Goal: Use online tool/utility: Utilize a website feature to perform a specific function

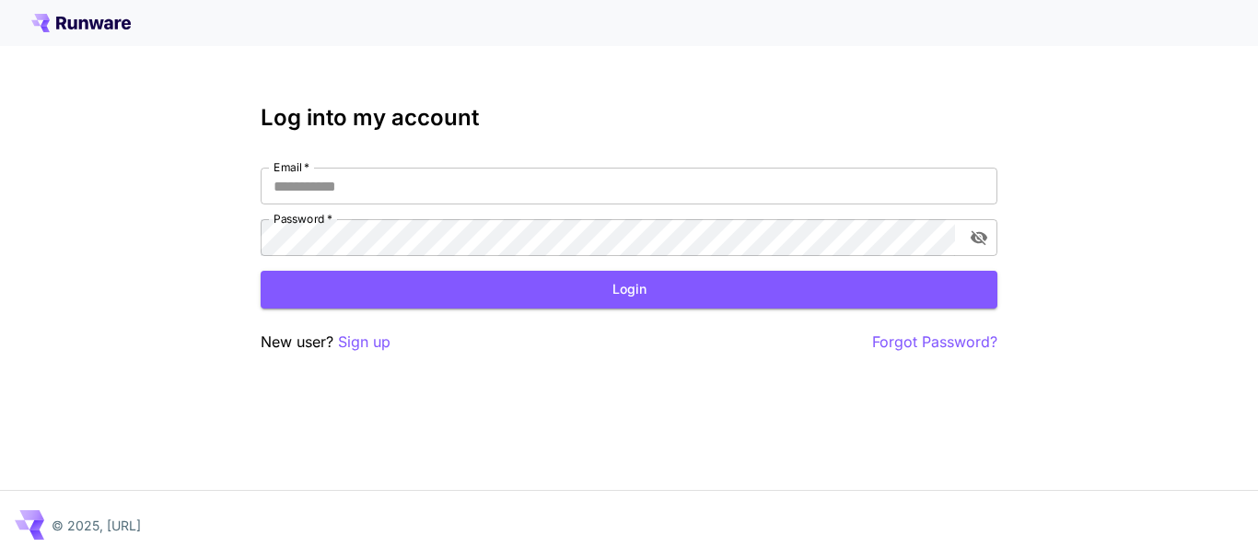
type input "**********"
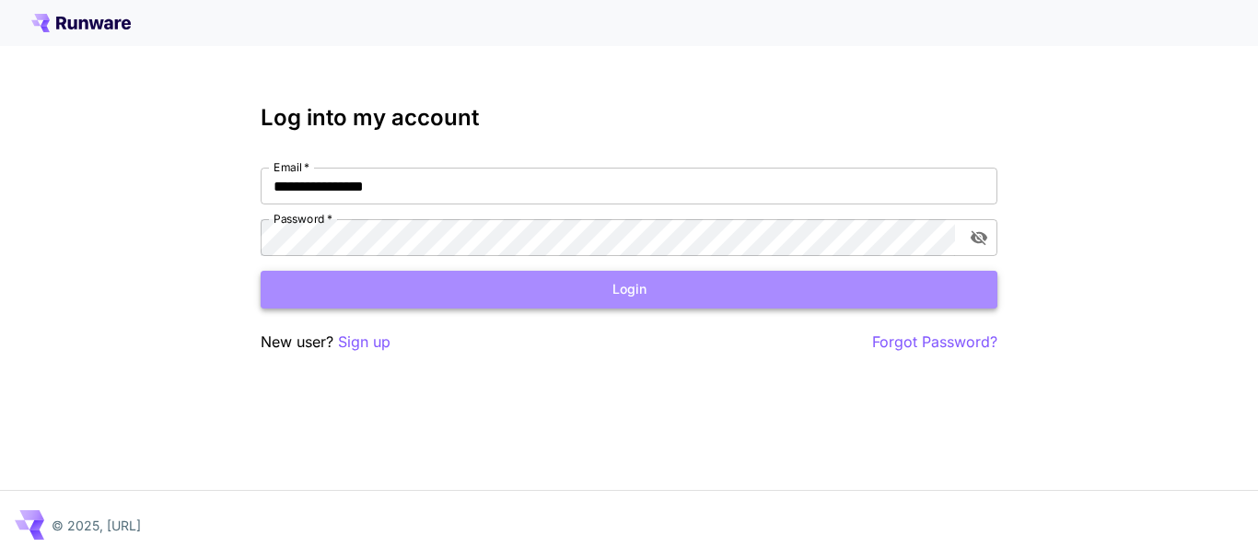
click at [638, 304] on button "Login" at bounding box center [629, 290] width 737 height 38
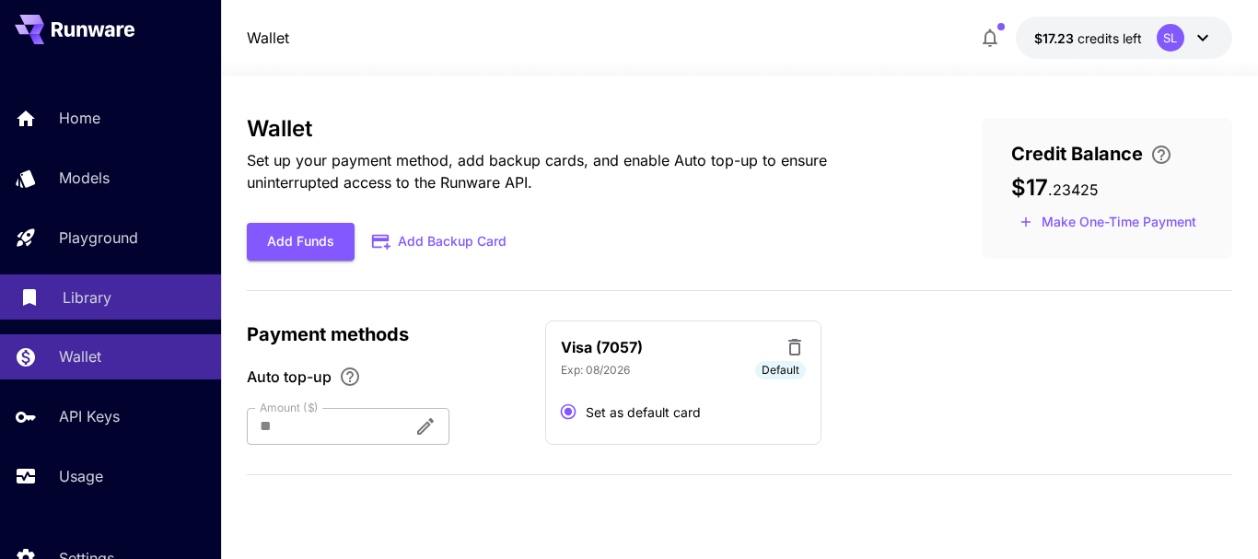
click at [166, 309] on link "Library" at bounding box center [110, 296] width 221 height 45
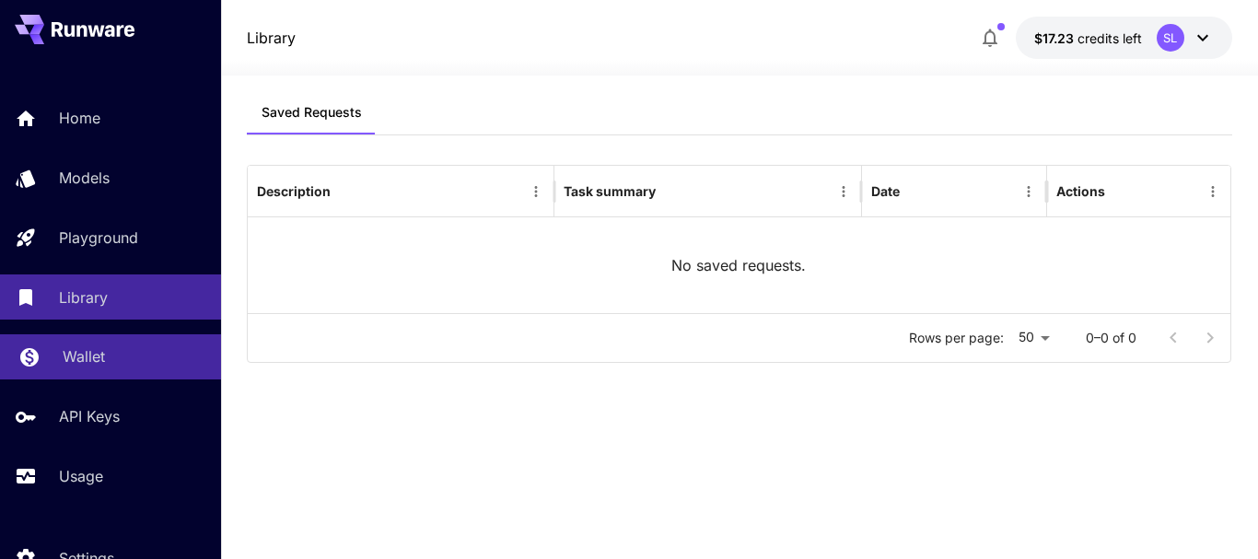
click at [146, 348] on div "Wallet" at bounding box center [135, 356] width 144 height 22
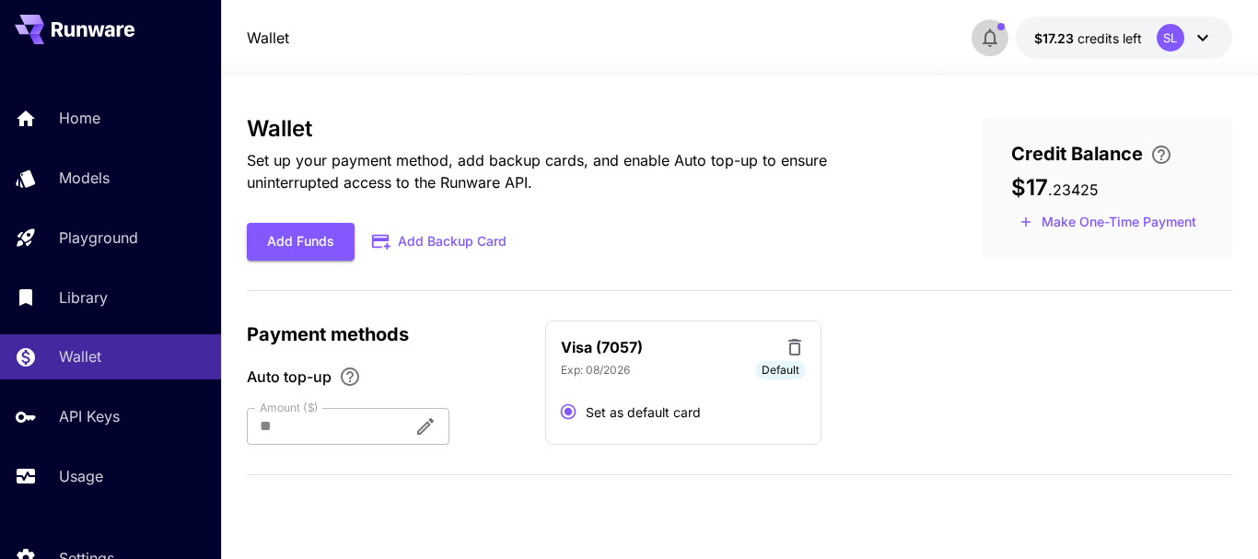
click at [989, 38] on icon "button" at bounding box center [990, 38] width 22 height 22
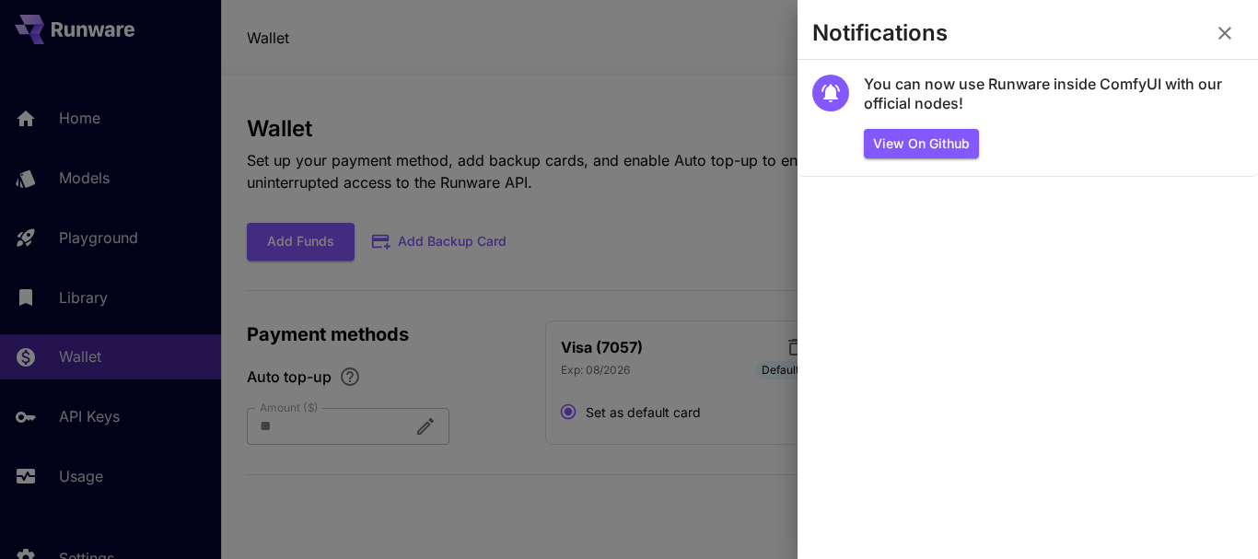
click at [654, 151] on div at bounding box center [629, 279] width 1258 height 559
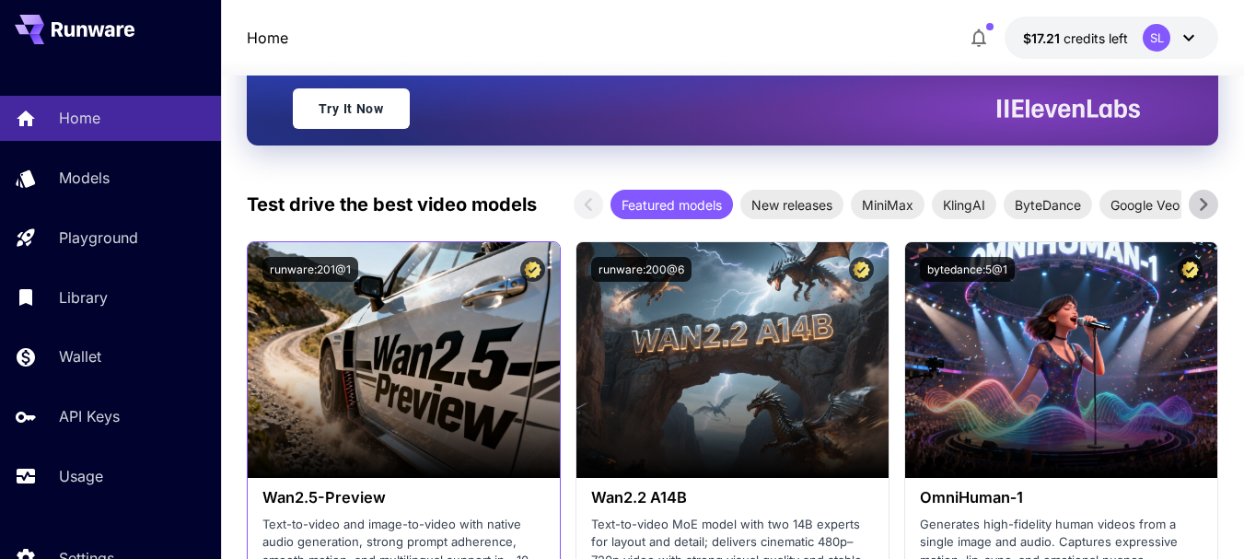
scroll to position [368, 0]
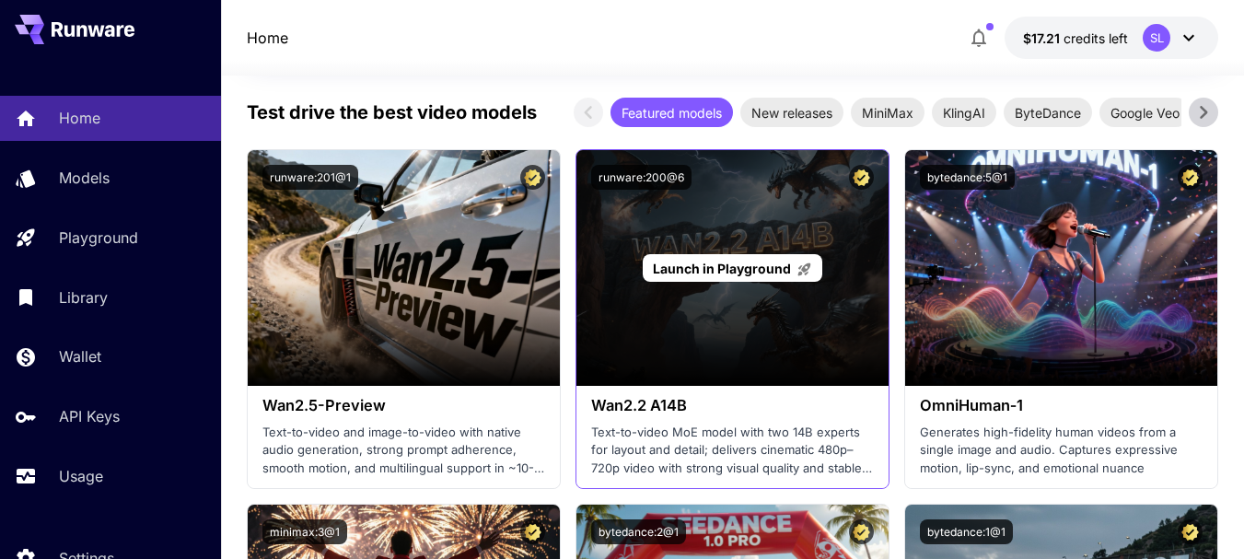
click at [712, 262] on span "Launch in Playground" at bounding box center [722, 269] width 138 height 16
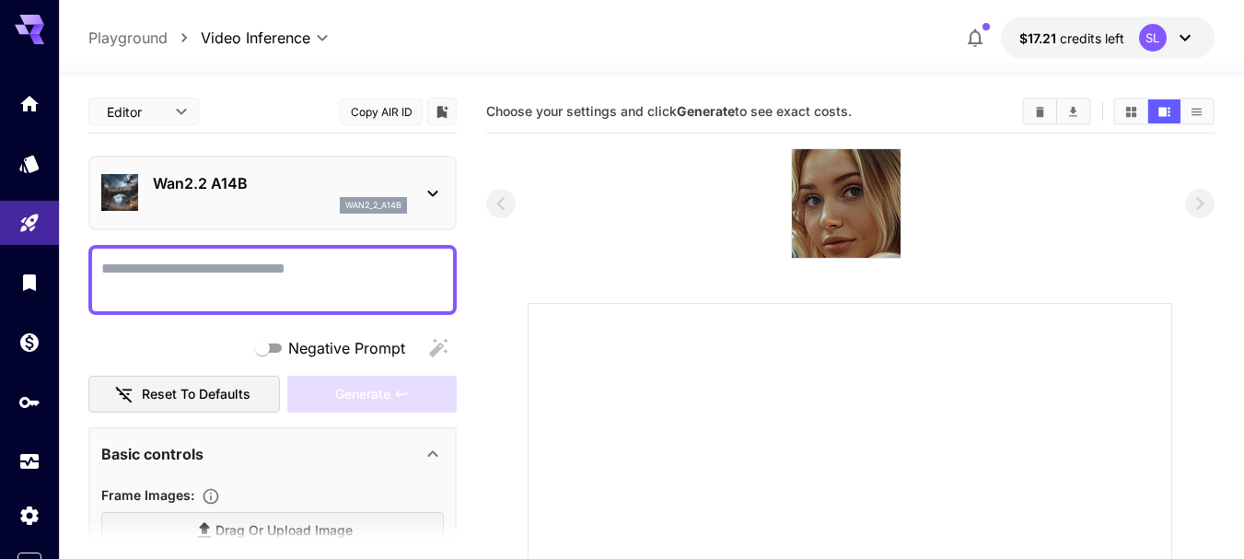
click at [37, 431] on div at bounding box center [29, 282] width 59 height 402
click at [39, 440] on link at bounding box center [29, 461] width 59 height 45
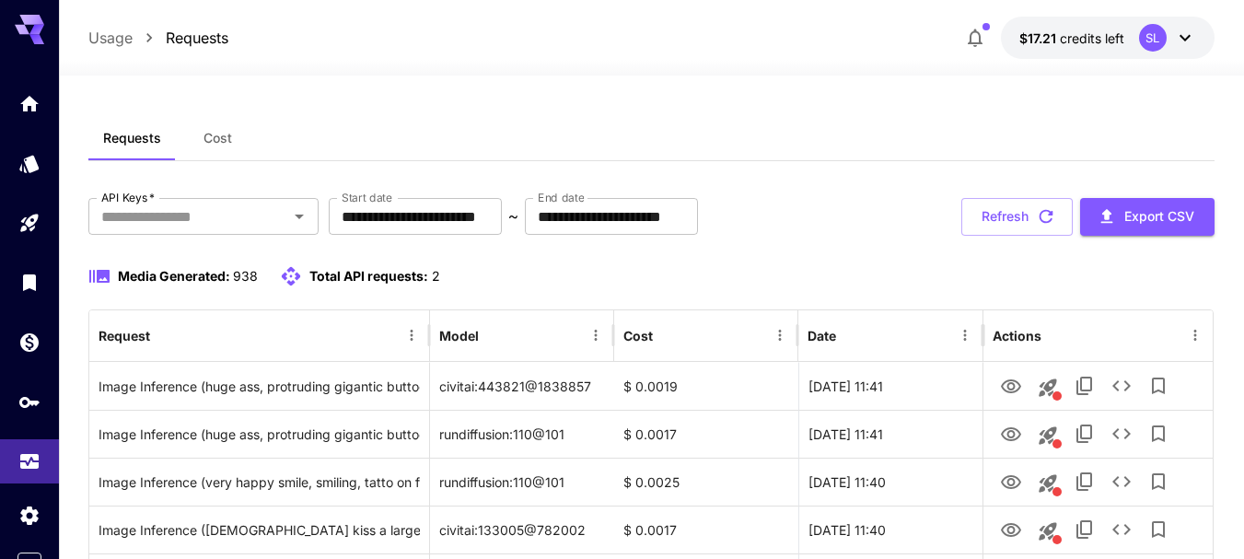
scroll to position [92, 0]
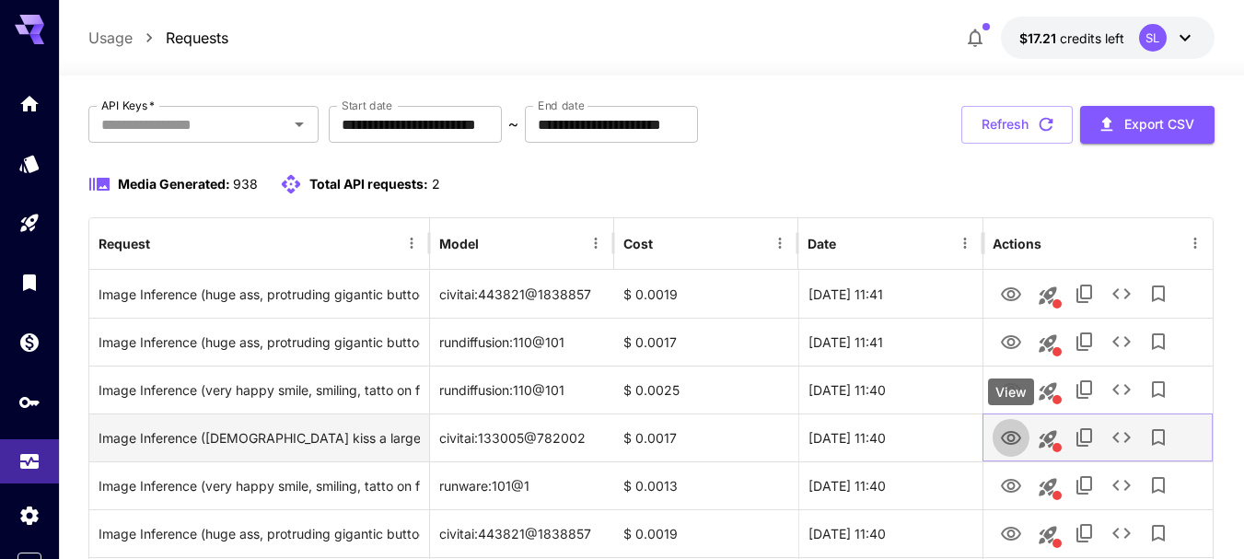
click at [1013, 440] on icon "View" at bounding box center [1011, 438] width 20 height 14
